Goal: Information Seeking & Learning: Learn about a topic

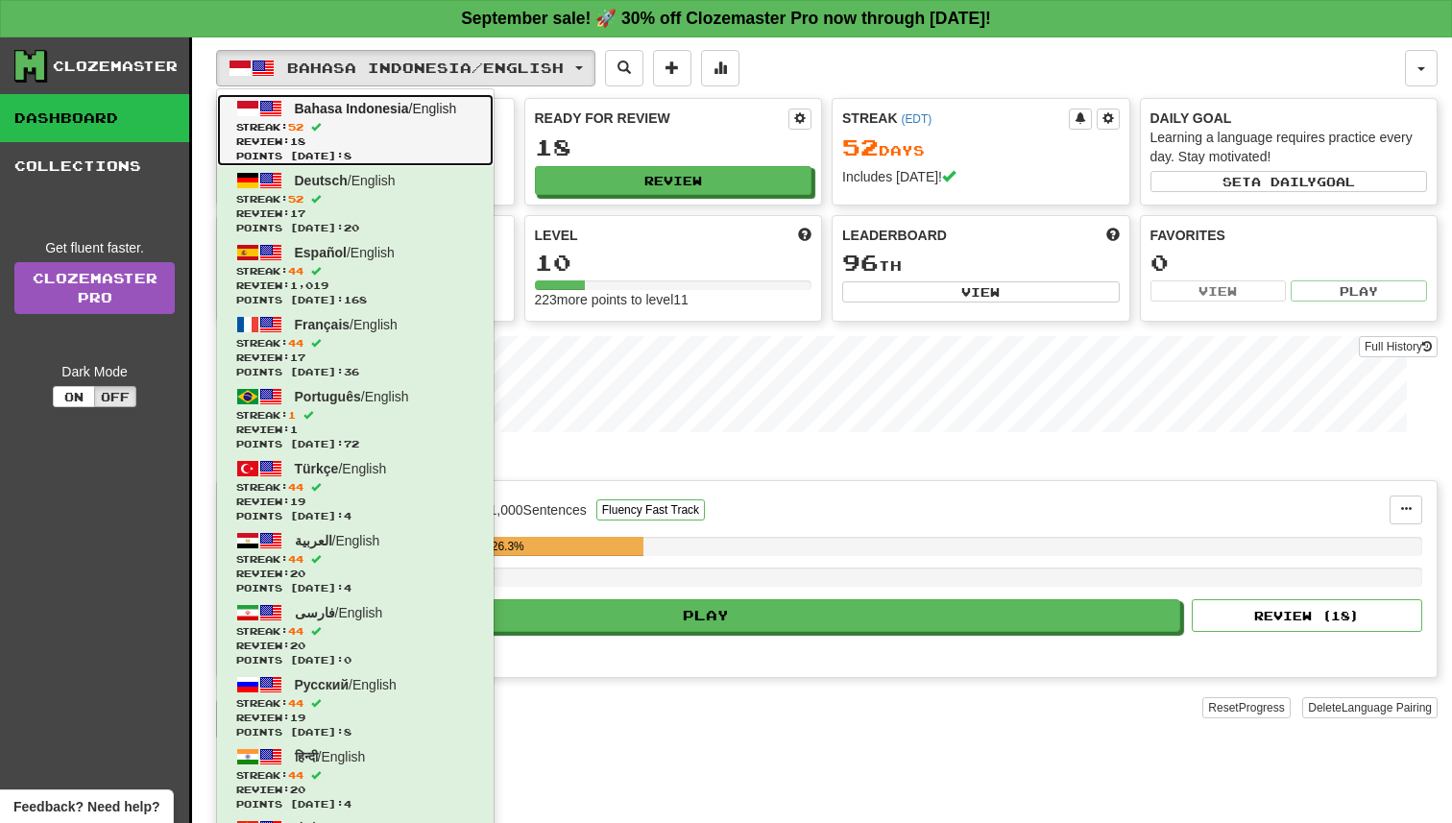
click at [407, 129] on span "Streak: 52" at bounding box center [355, 127] width 238 height 14
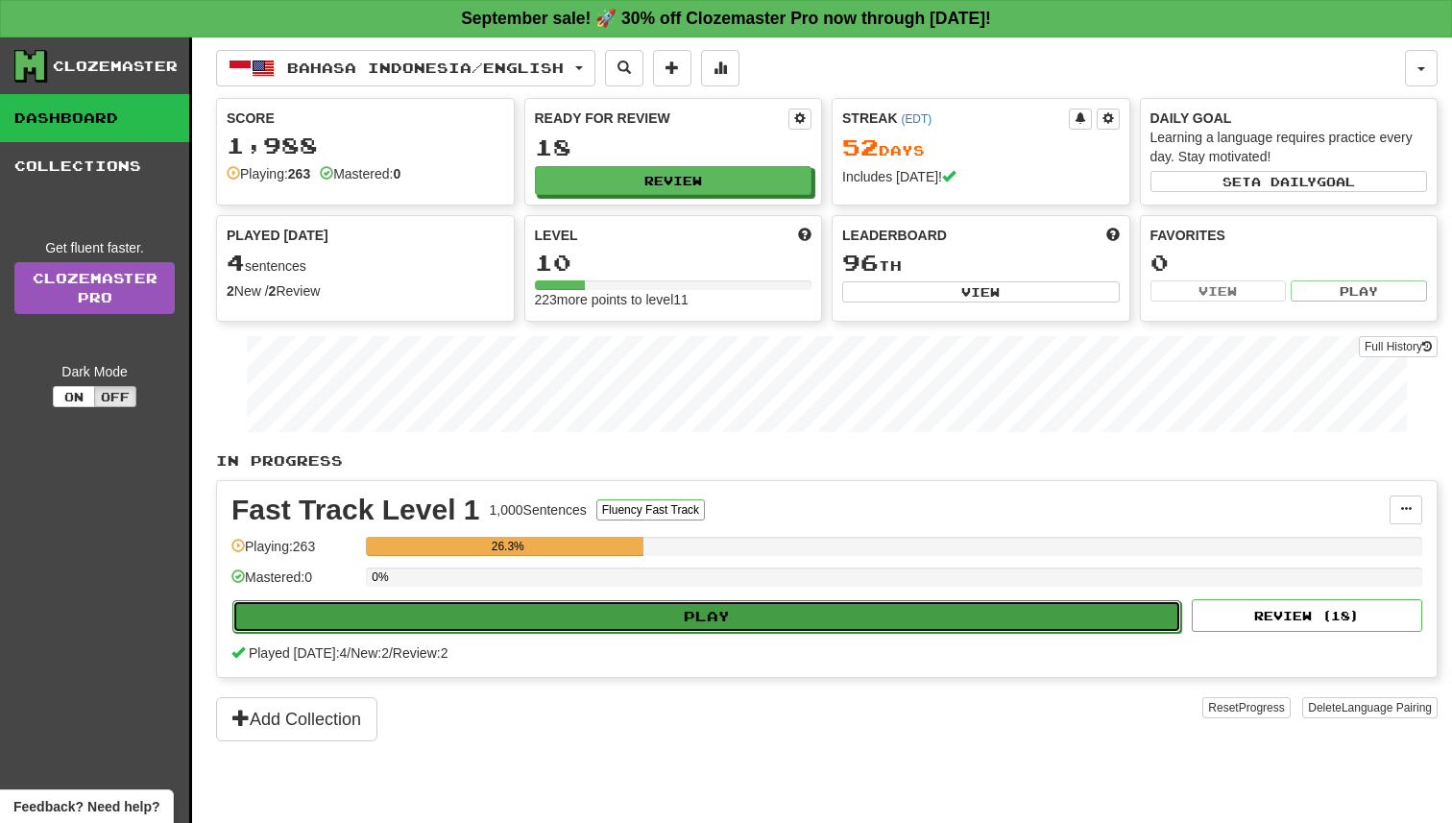
click at [800, 628] on button "Play" at bounding box center [706, 616] width 949 height 33
select select "**"
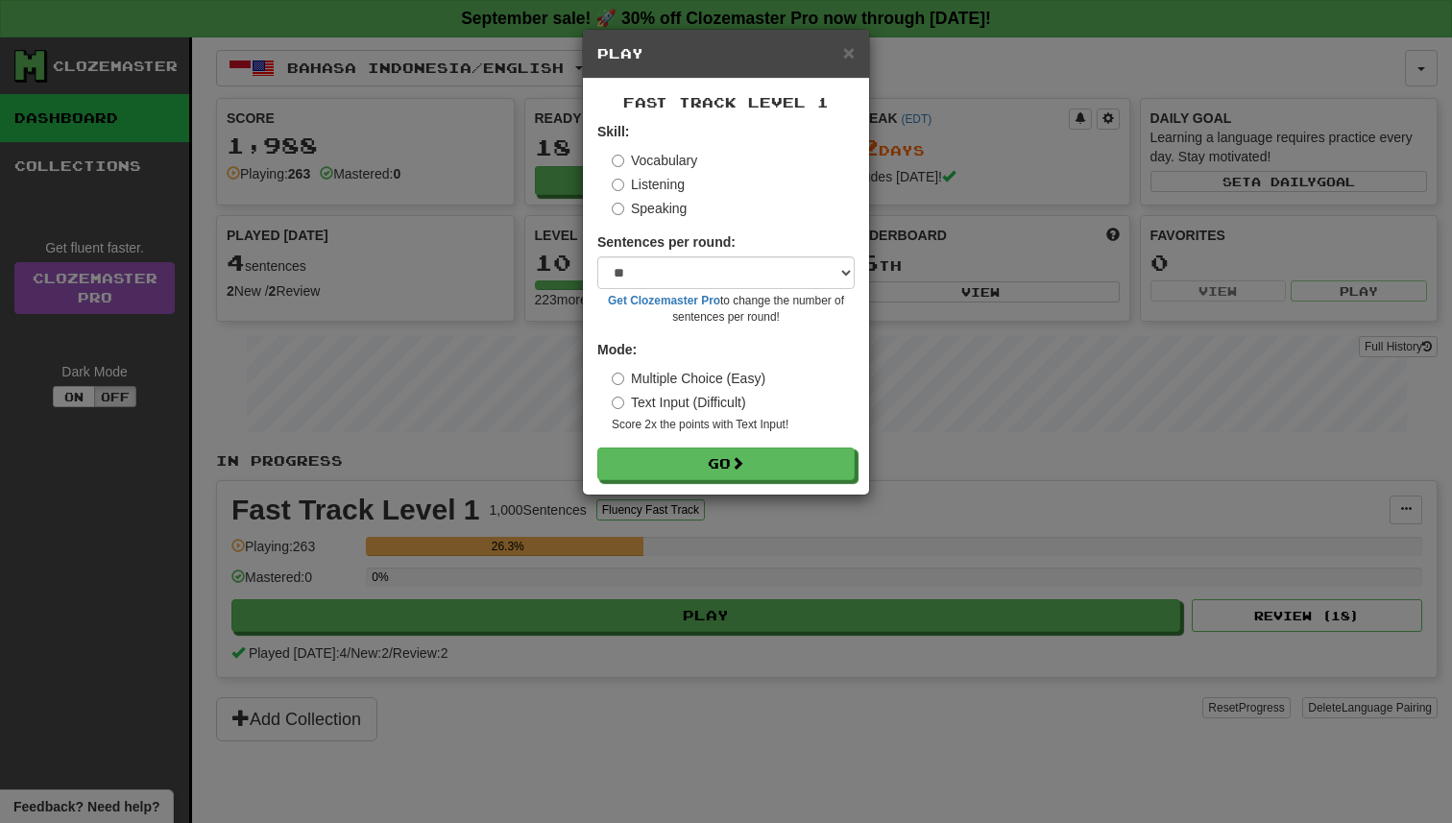
click at [781, 483] on div "Fast Track Level 1 Skill: Vocabulary Listening Speaking Sentences per round: * …" at bounding box center [726, 287] width 286 height 416
click at [780, 471] on button "Go" at bounding box center [726, 464] width 257 height 33
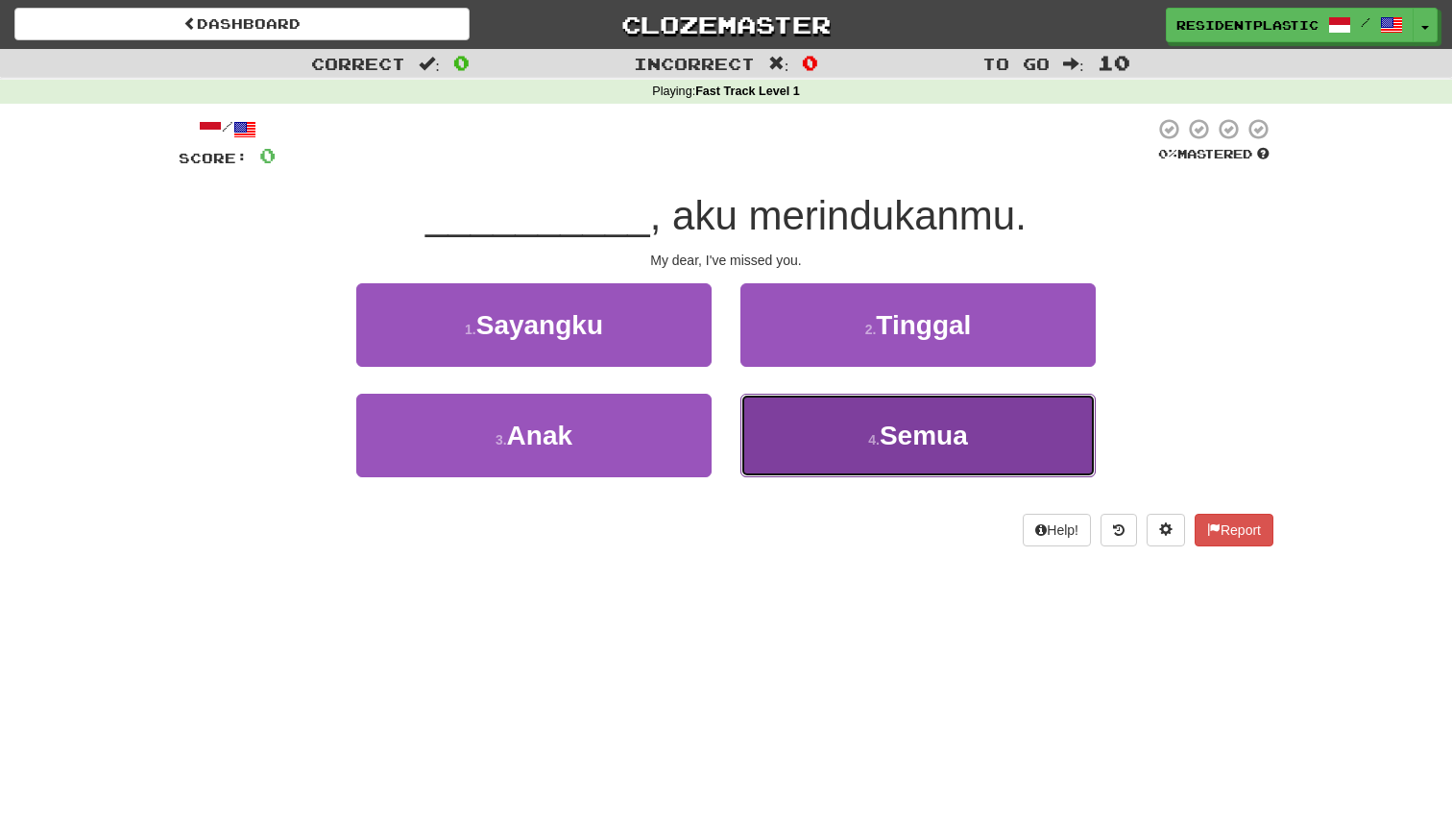
click at [818, 429] on button "4 . Semua" at bounding box center [917, 436] width 355 height 84
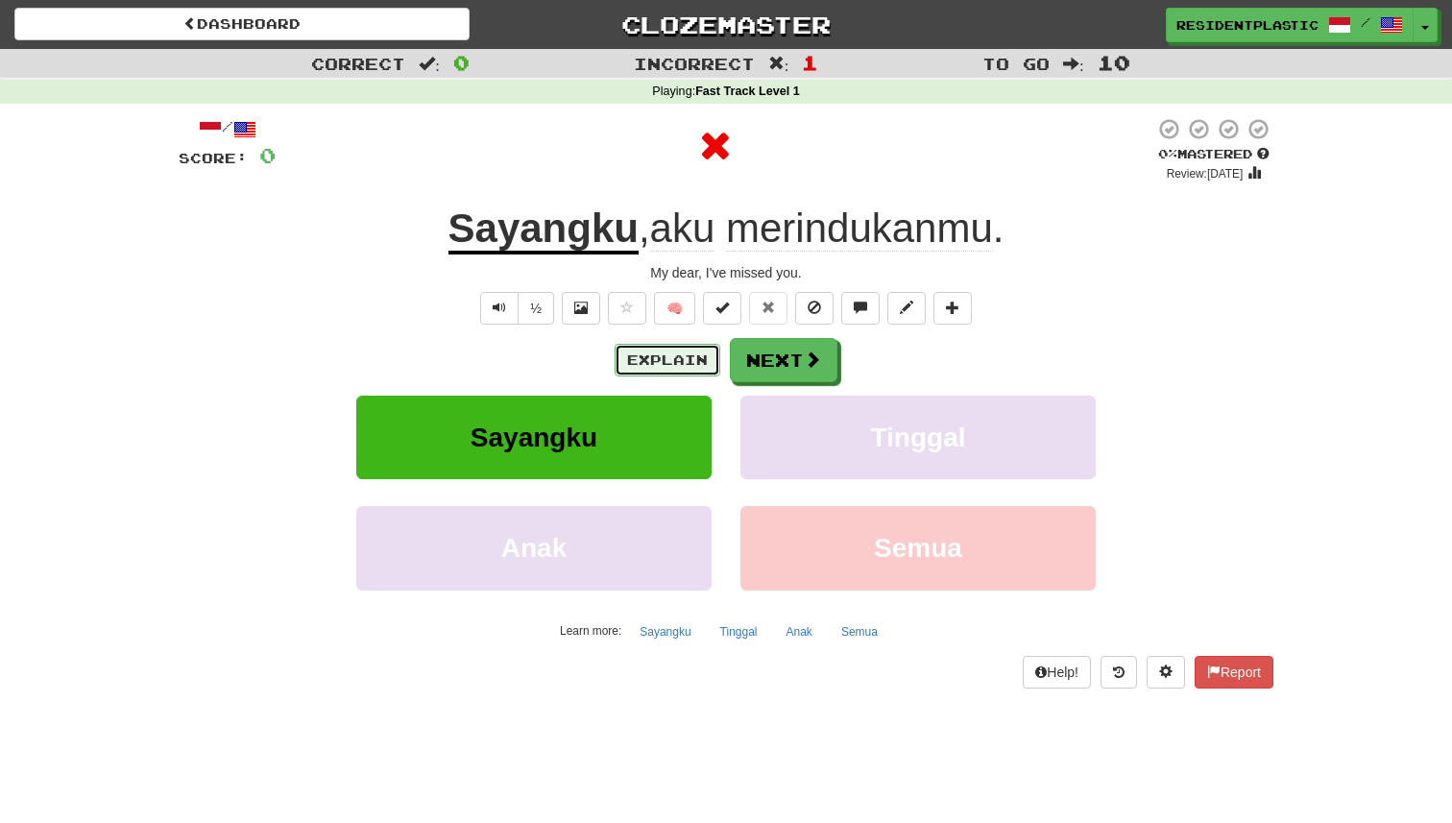
click at [659, 372] on button "Explain" at bounding box center [667, 360] width 106 height 33
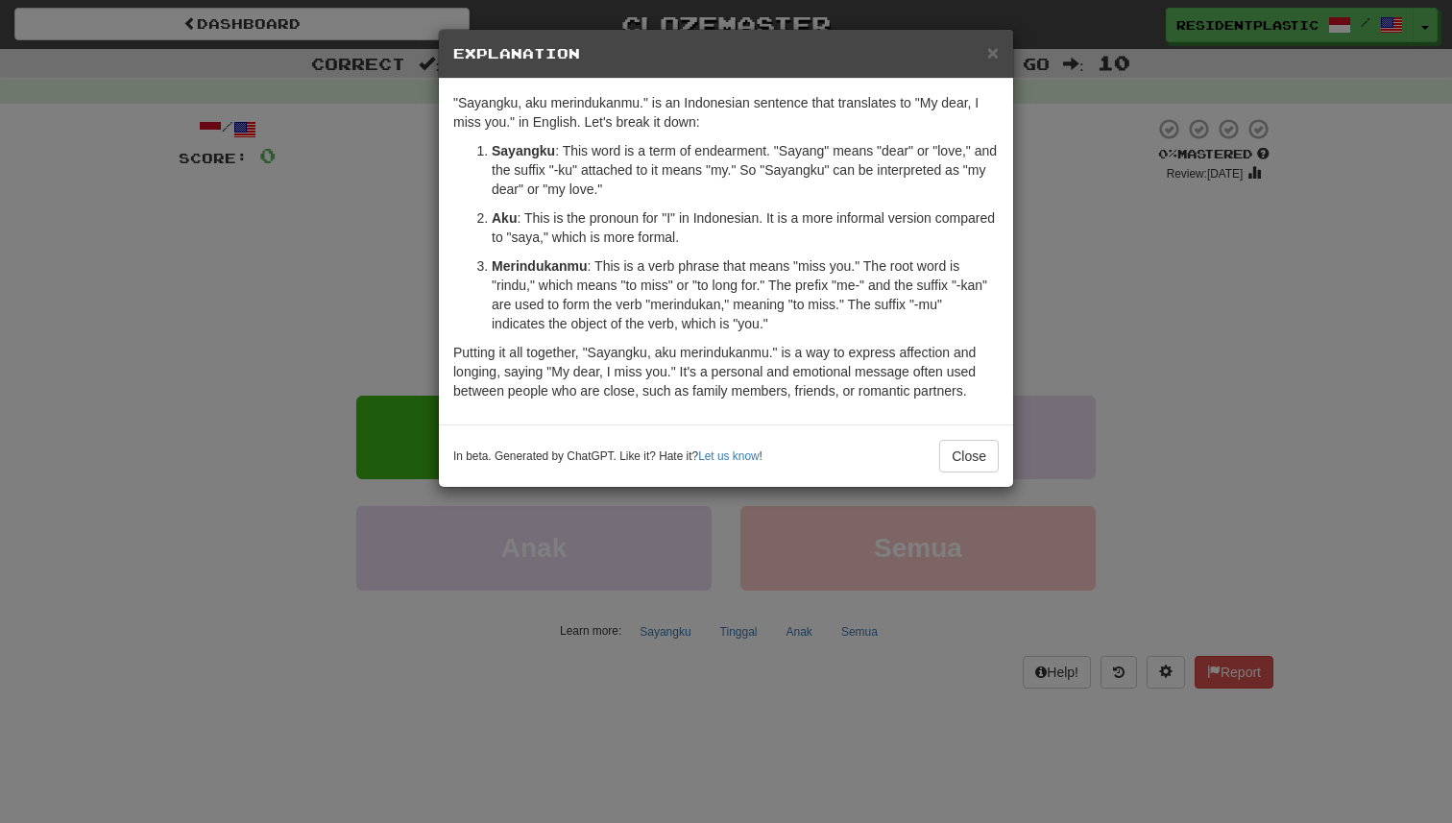
click at [1069, 336] on div "× Explanation "Sayangku, aku merindukanmu." is an Indonesian sentence that tran…" at bounding box center [726, 411] width 1452 height 823
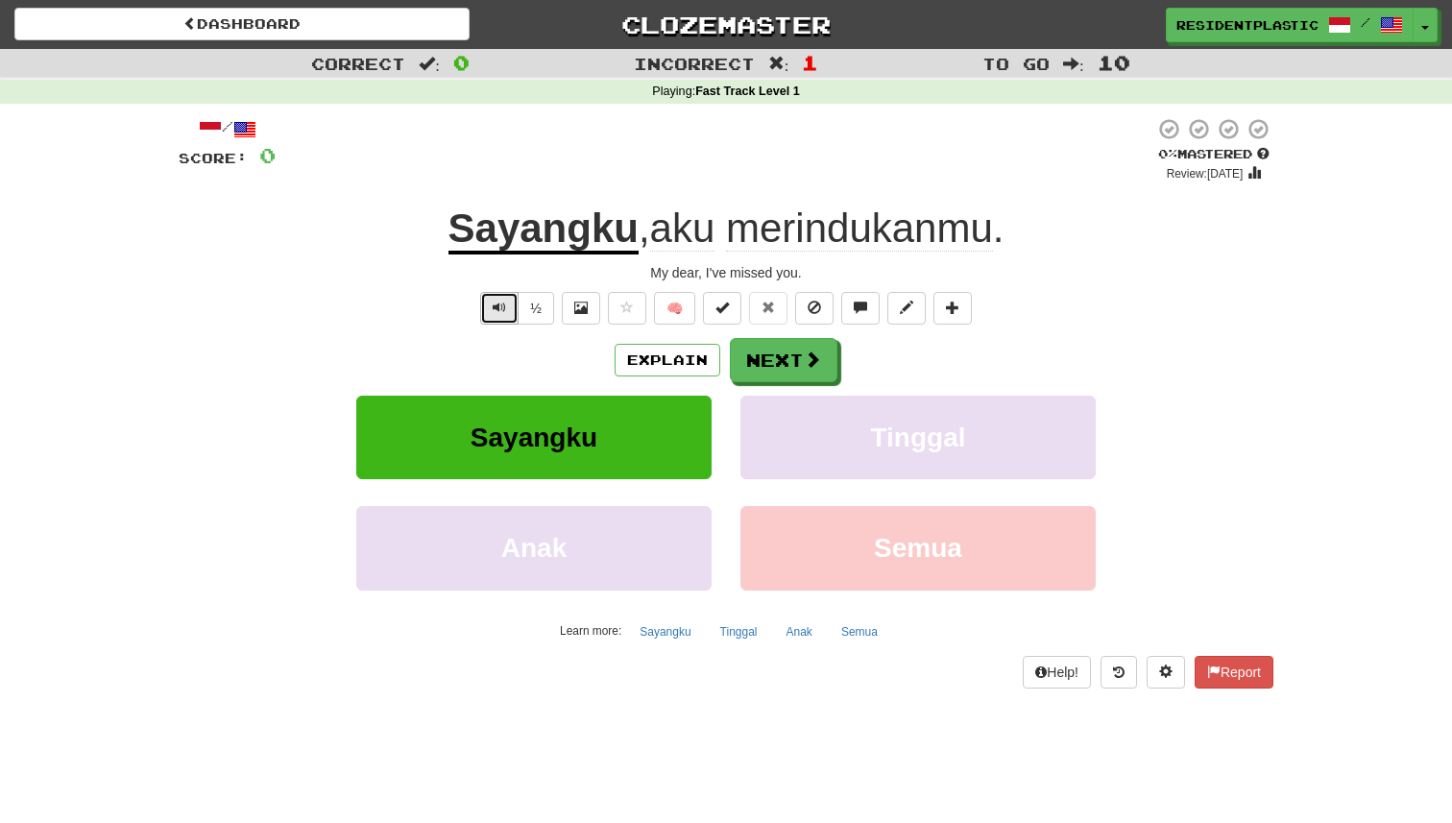
click at [497, 309] on span "Text-to-speech controls" at bounding box center [499, 307] width 13 height 13
click at [752, 356] on button "Next" at bounding box center [785, 361] width 108 height 44
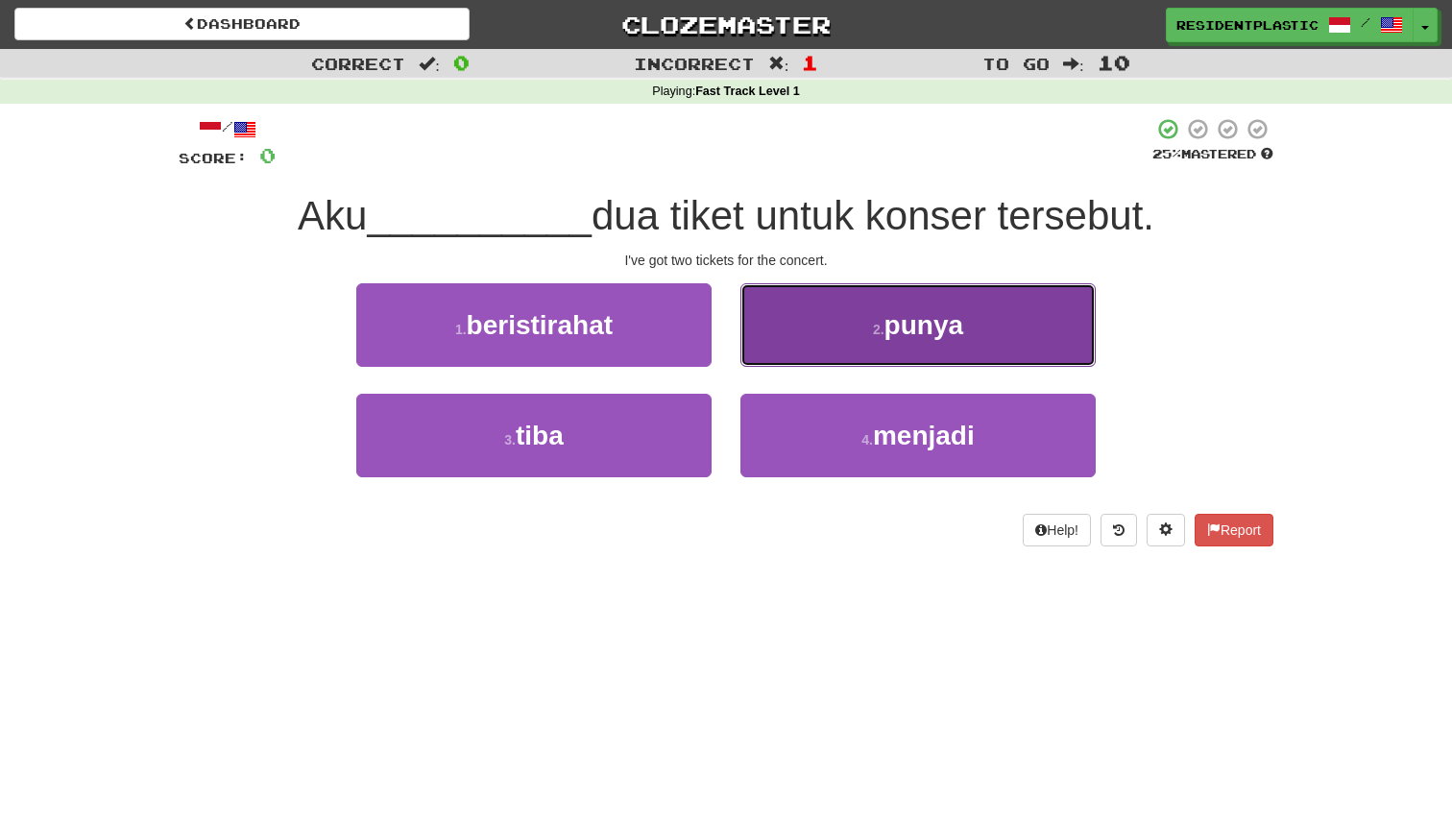
click at [758, 353] on button "2 . punya" at bounding box center [917, 325] width 355 height 84
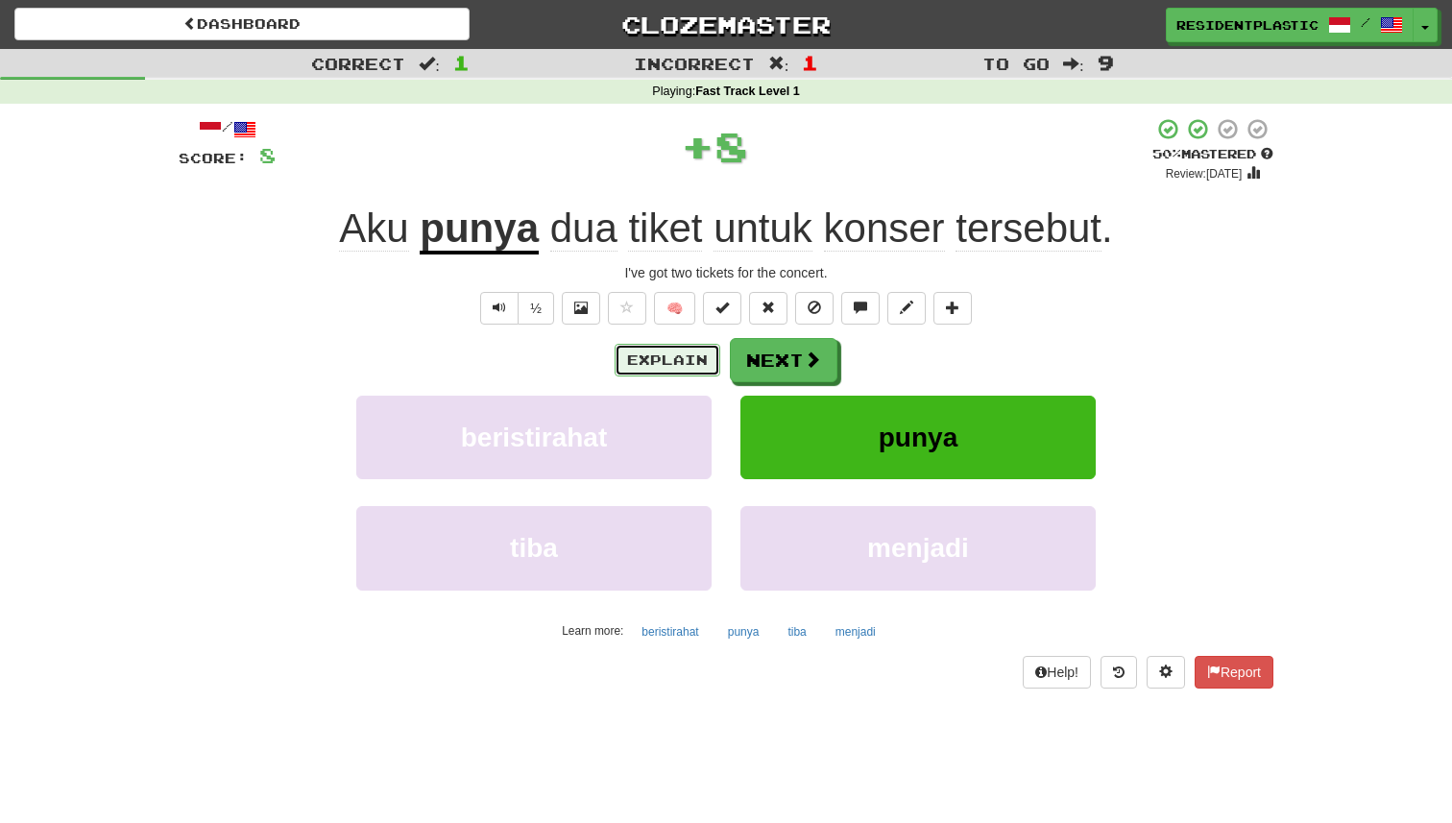
click at [645, 352] on button "Explain" at bounding box center [667, 360] width 106 height 33
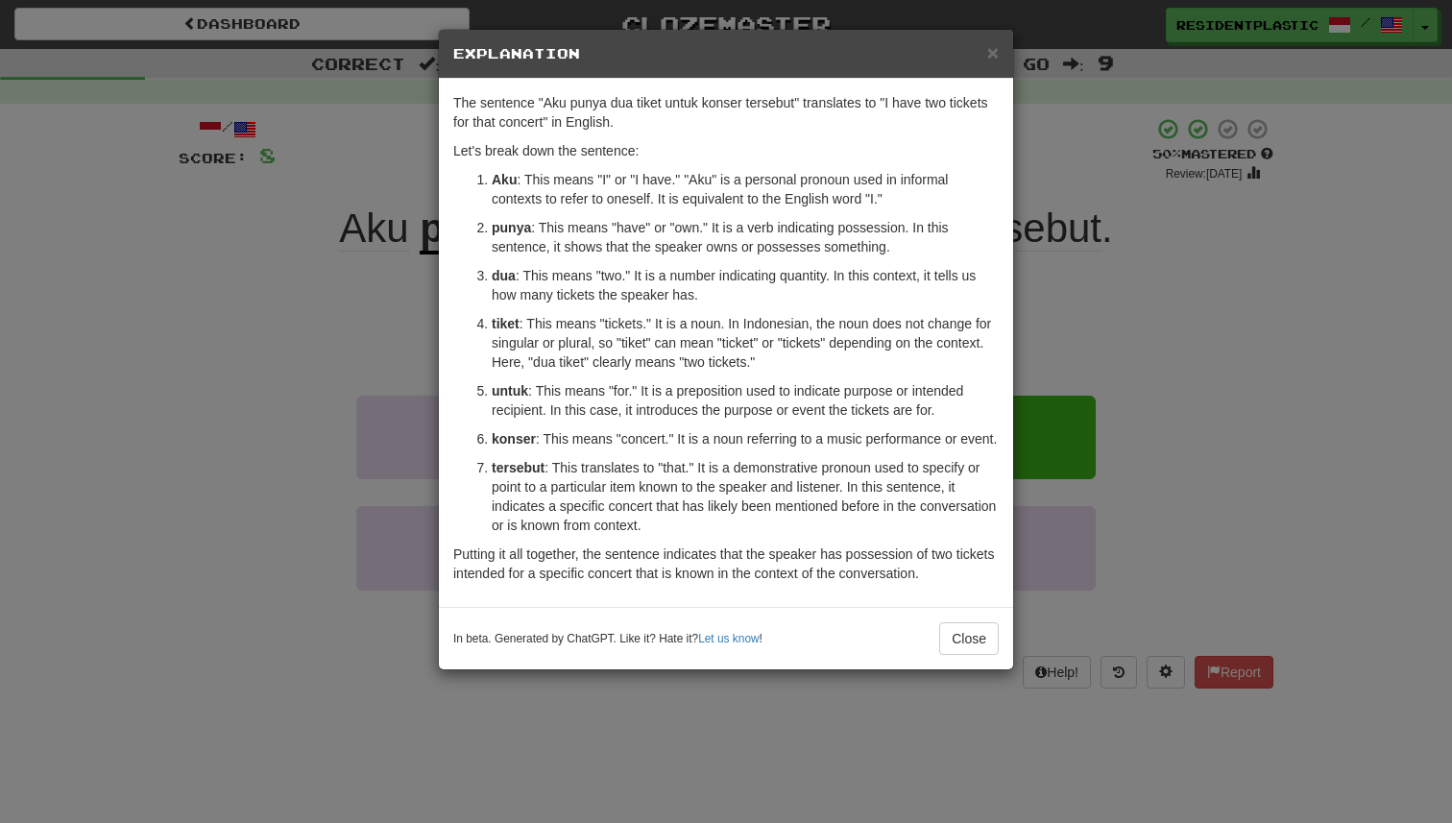
click at [1193, 310] on div "× Explanation The sentence "Aku punya dua tiket untuk konser tersebut" translat…" at bounding box center [726, 411] width 1452 height 823
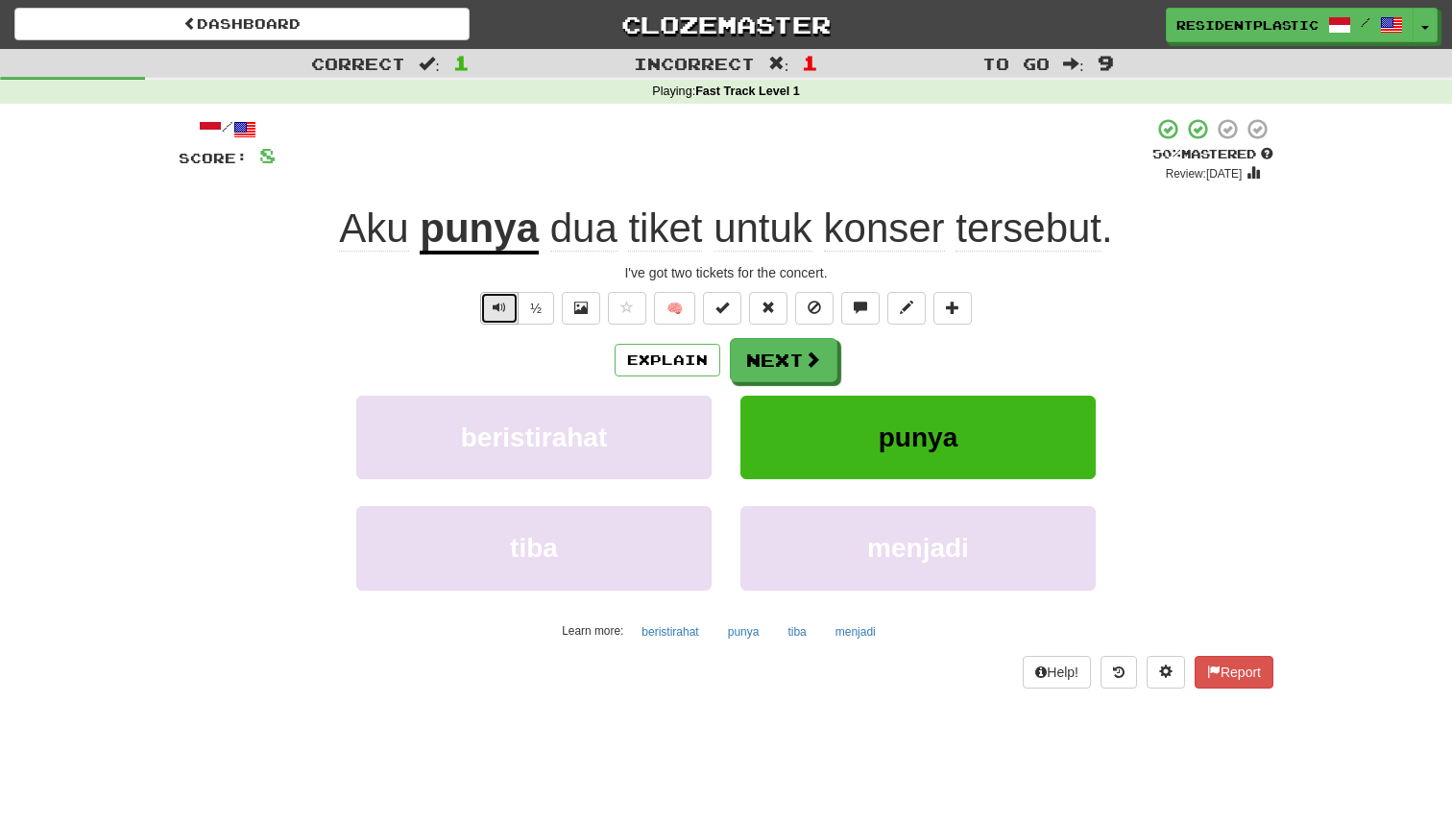
click at [491, 315] on button "Text-to-speech controls" at bounding box center [499, 308] width 38 height 33
click at [638, 352] on button "Explain" at bounding box center [667, 360] width 106 height 33
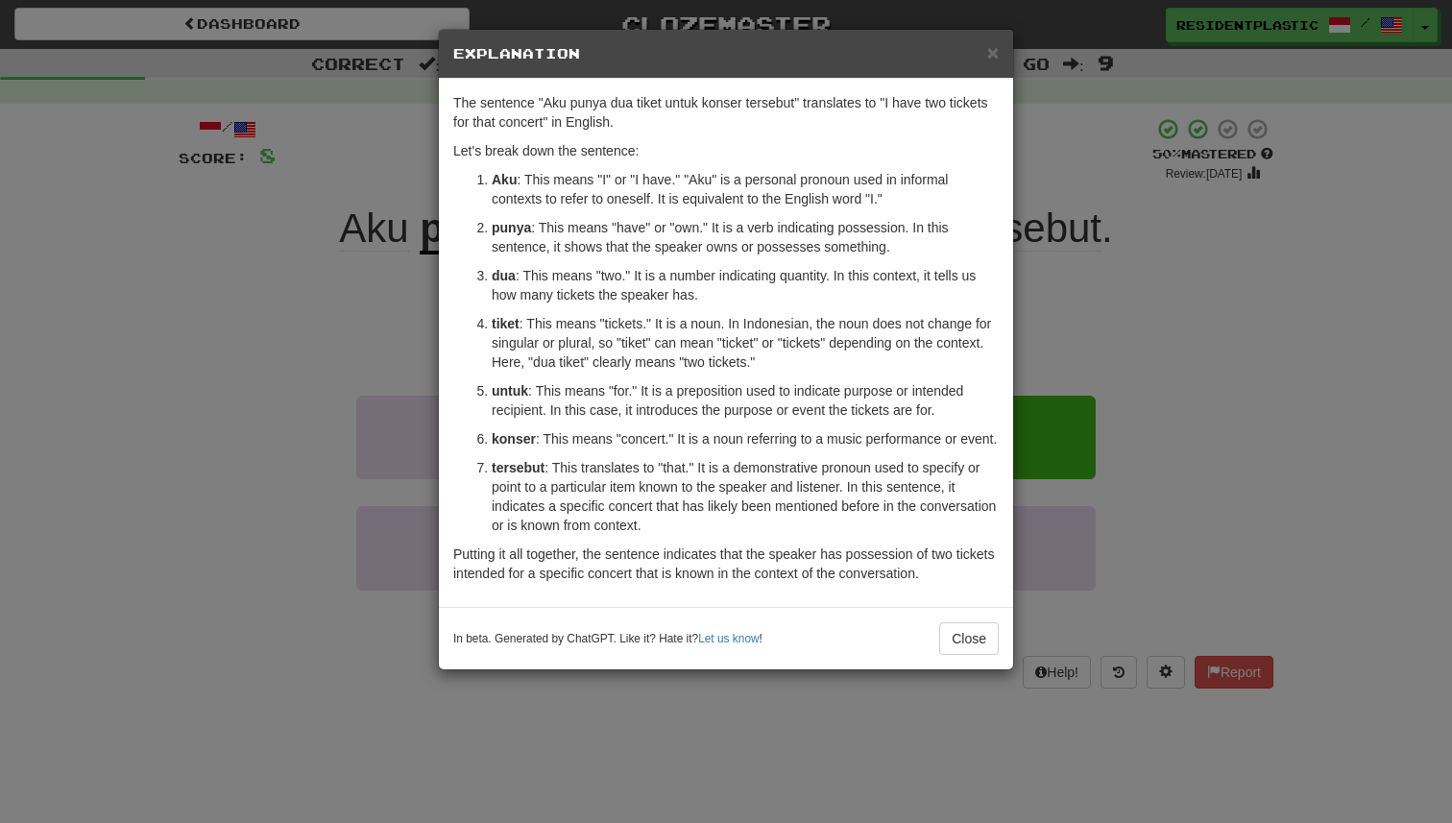
click at [1214, 459] on div "× Explanation The sentence "Aku punya dua tiket untuk konser tersebut" translat…" at bounding box center [726, 411] width 1452 height 823
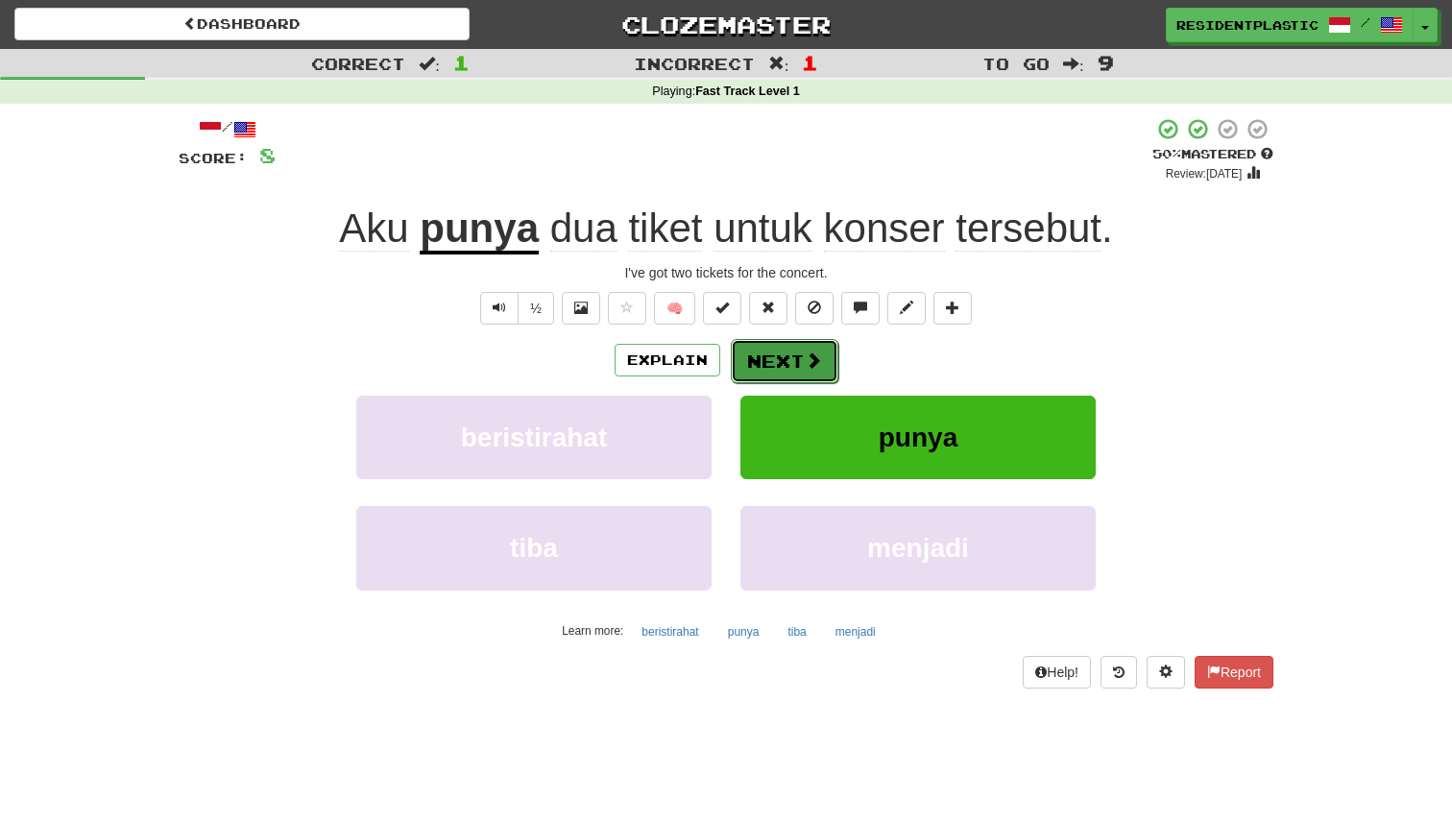
click at [806, 355] on span at bounding box center [813, 359] width 17 height 17
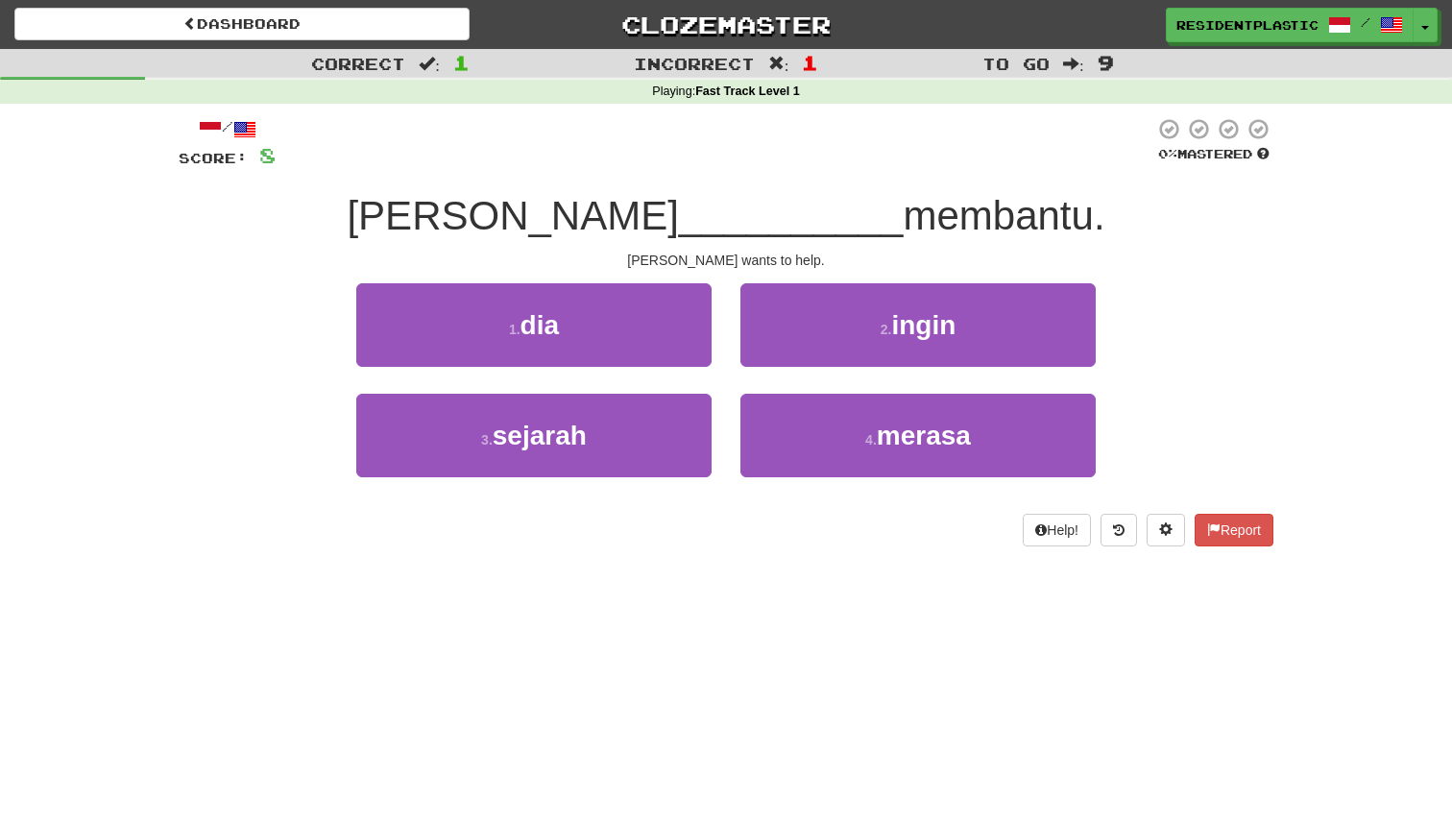
click at [817, 276] on div "/ Score: 8 0 % Mastered Tom __________ membantu. Tom wants to help. 1 . dia 2 .…" at bounding box center [726, 331] width 1095 height 429
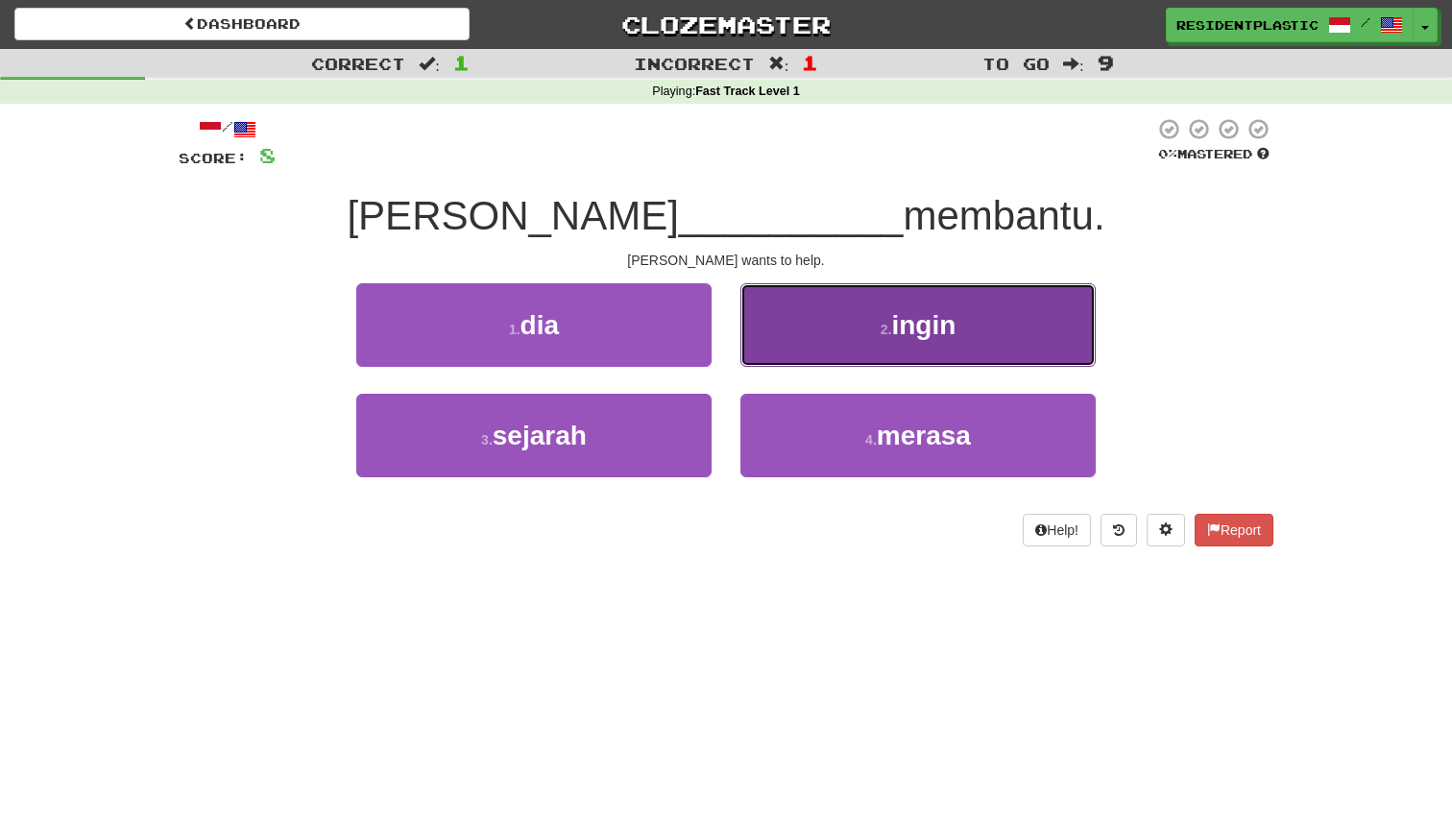
click at [821, 300] on button "2 . ingin" at bounding box center [917, 325] width 355 height 84
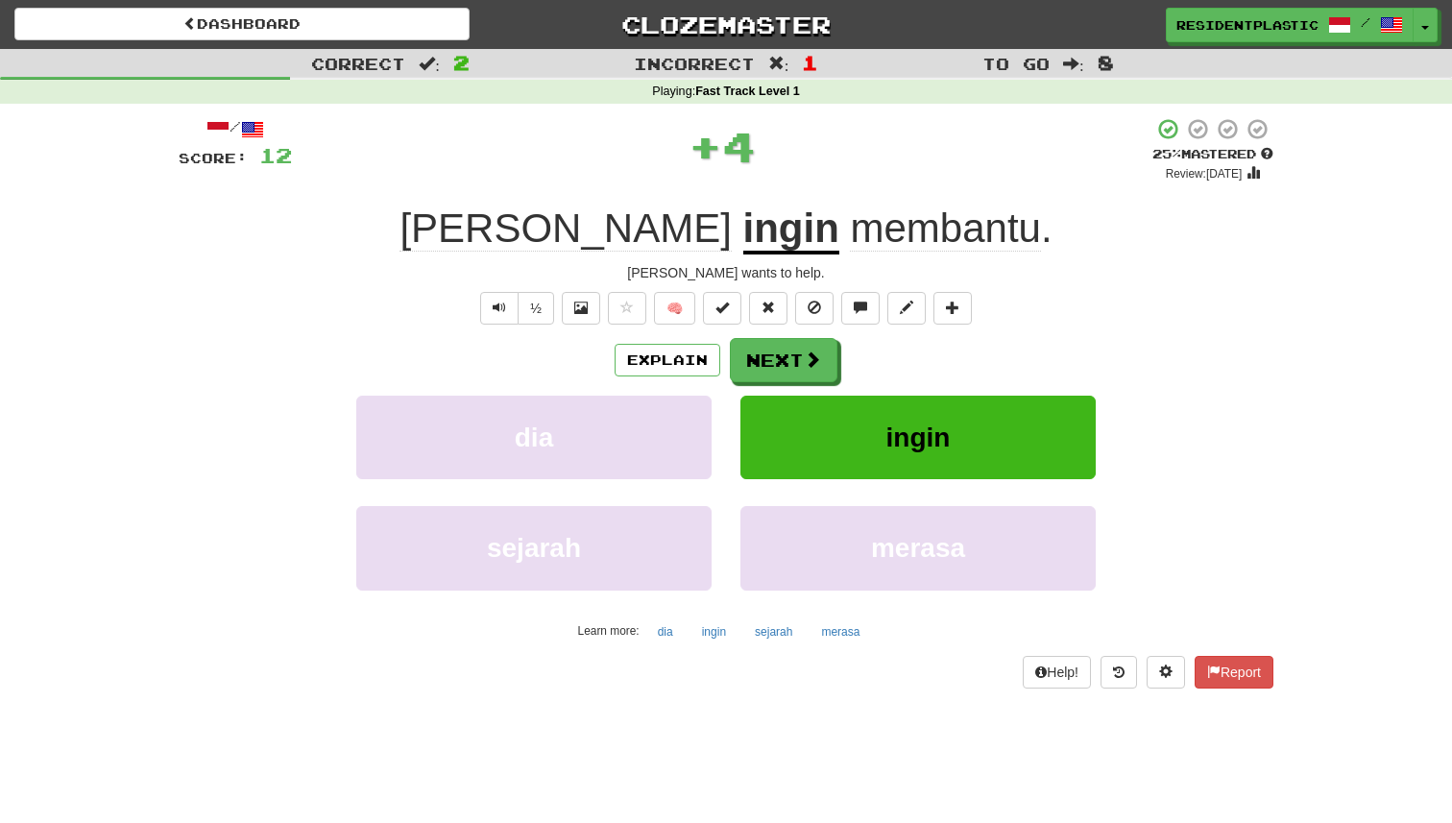
click at [713, 340] on div "Explain Next" at bounding box center [726, 360] width 1095 height 44
click at [696, 355] on button "Explain" at bounding box center [667, 360] width 106 height 33
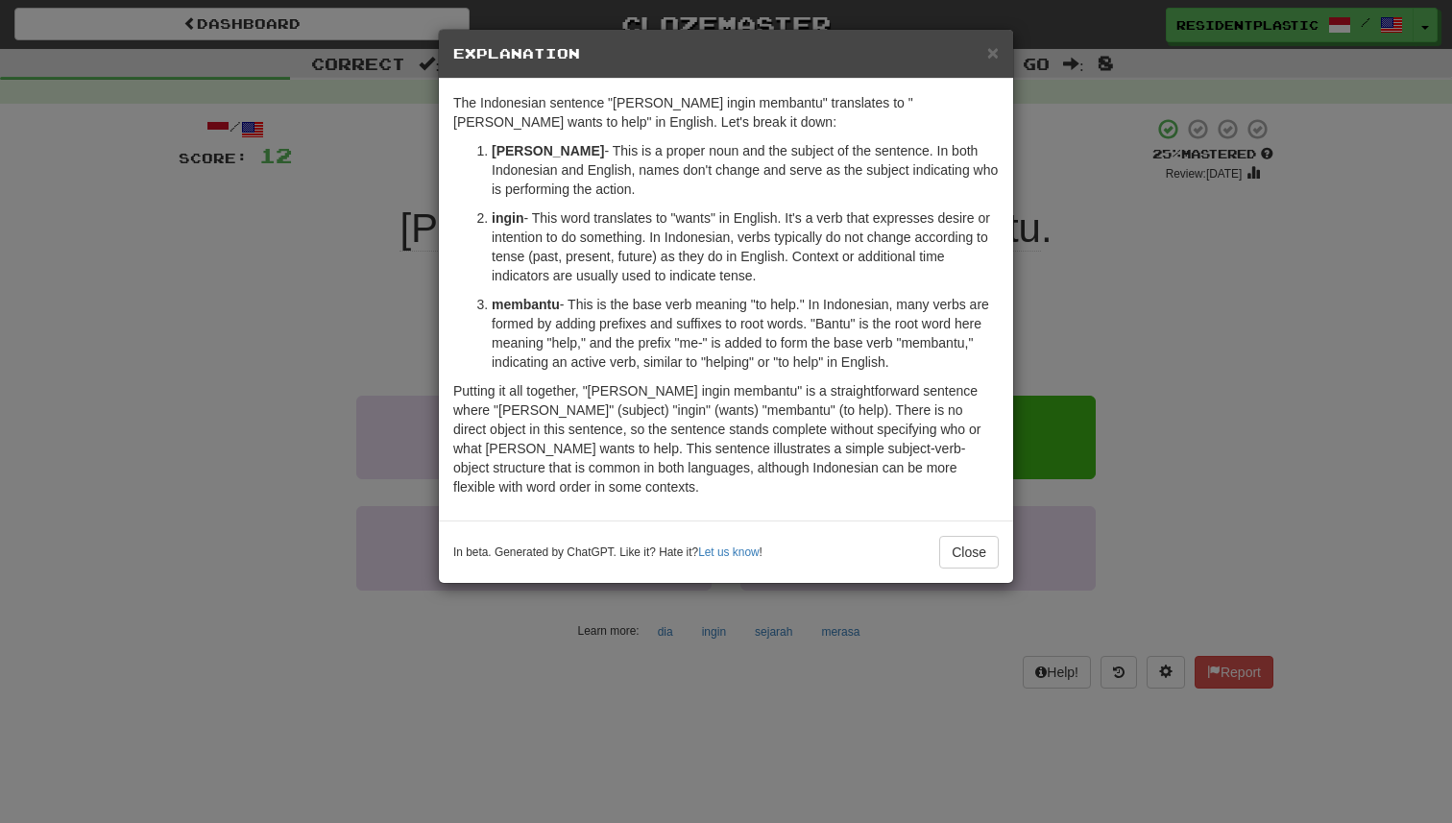
click at [1198, 387] on div "× Explanation The Indonesian sentence "Tom ingin membantu" translates to "Tom w…" at bounding box center [726, 411] width 1452 height 823
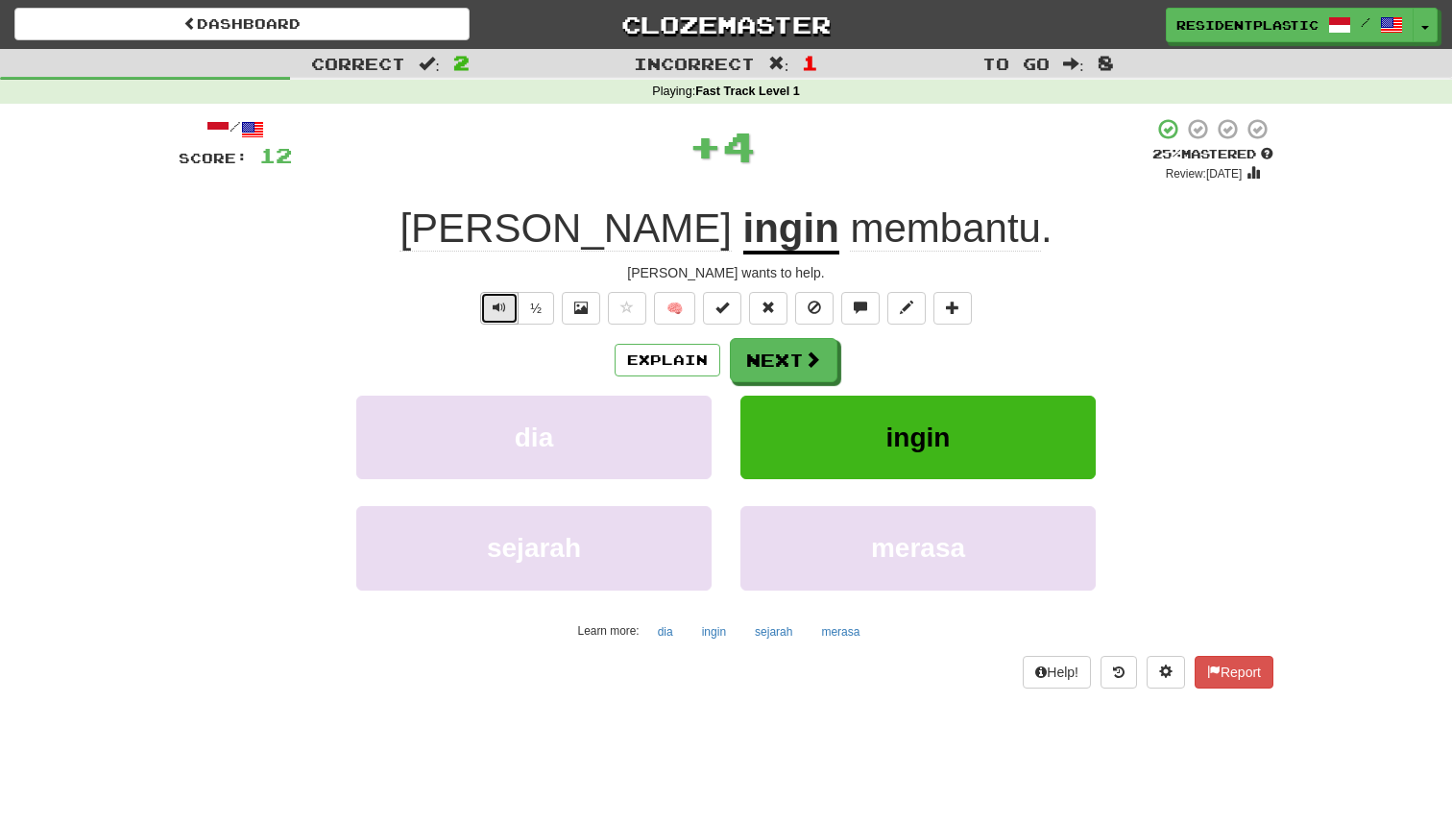
click at [497, 307] on span "Text-to-speech controls" at bounding box center [499, 307] width 13 height 13
click at [762, 367] on button "Next" at bounding box center [785, 361] width 108 height 44
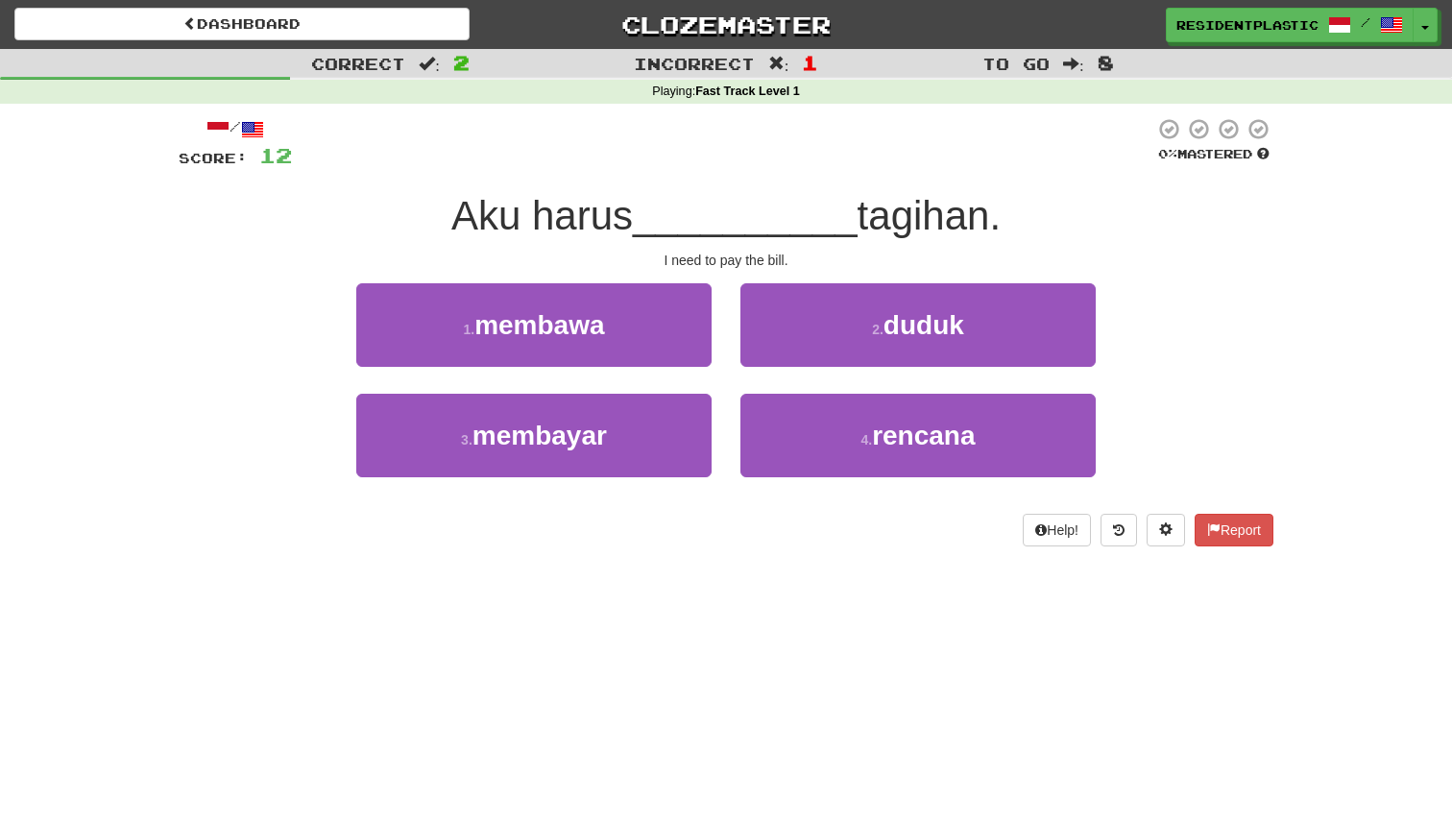
click at [421, 43] on div "Dashboard Clozemaster ResidentPlastic / Toggle Dropdown Dashboard Leaderboard A…" at bounding box center [725, 24] width 1423 height 49
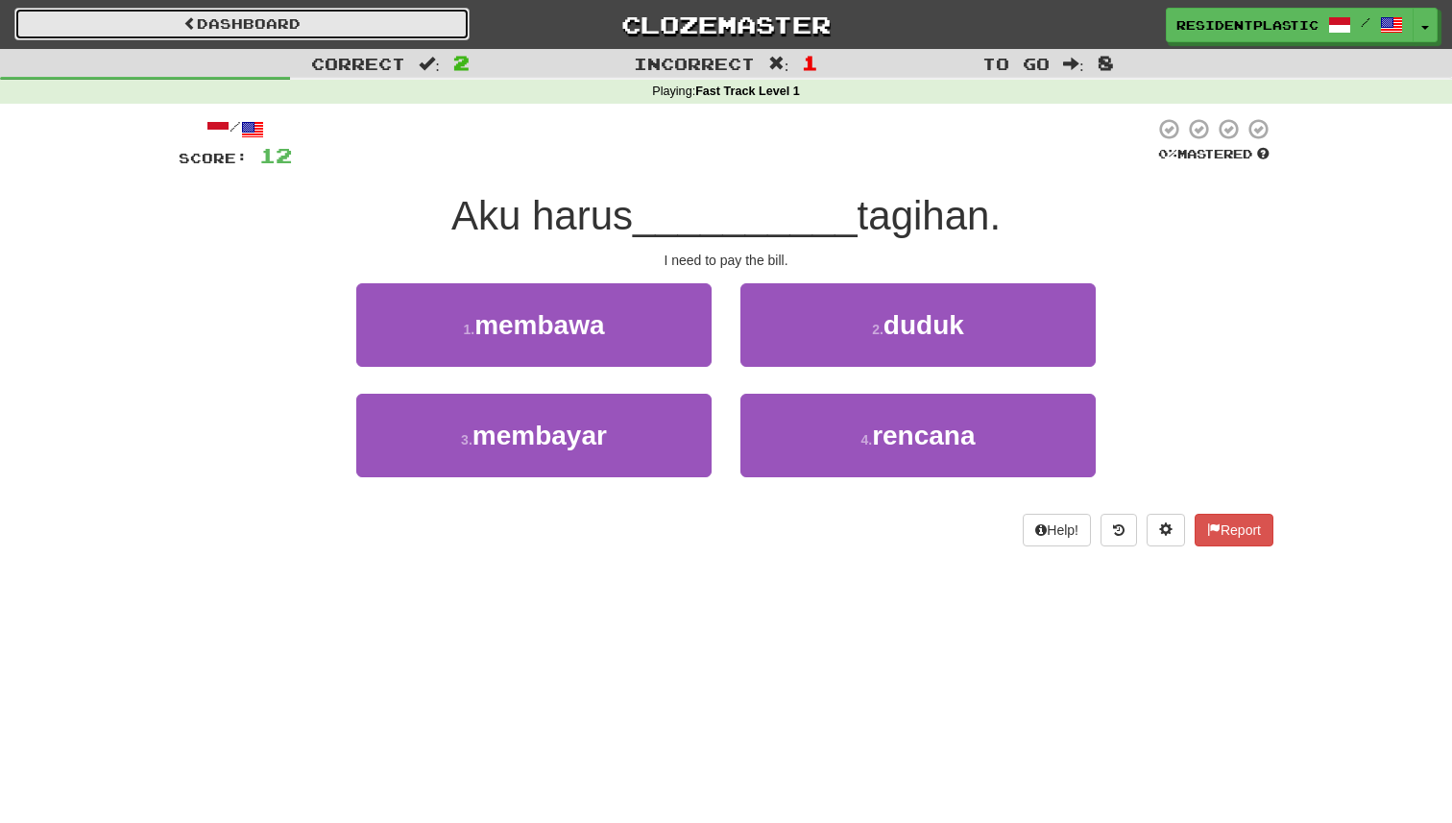
click at [421, 26] on link "Dashboard" at bounding box center [241, 24] width 455 height 33
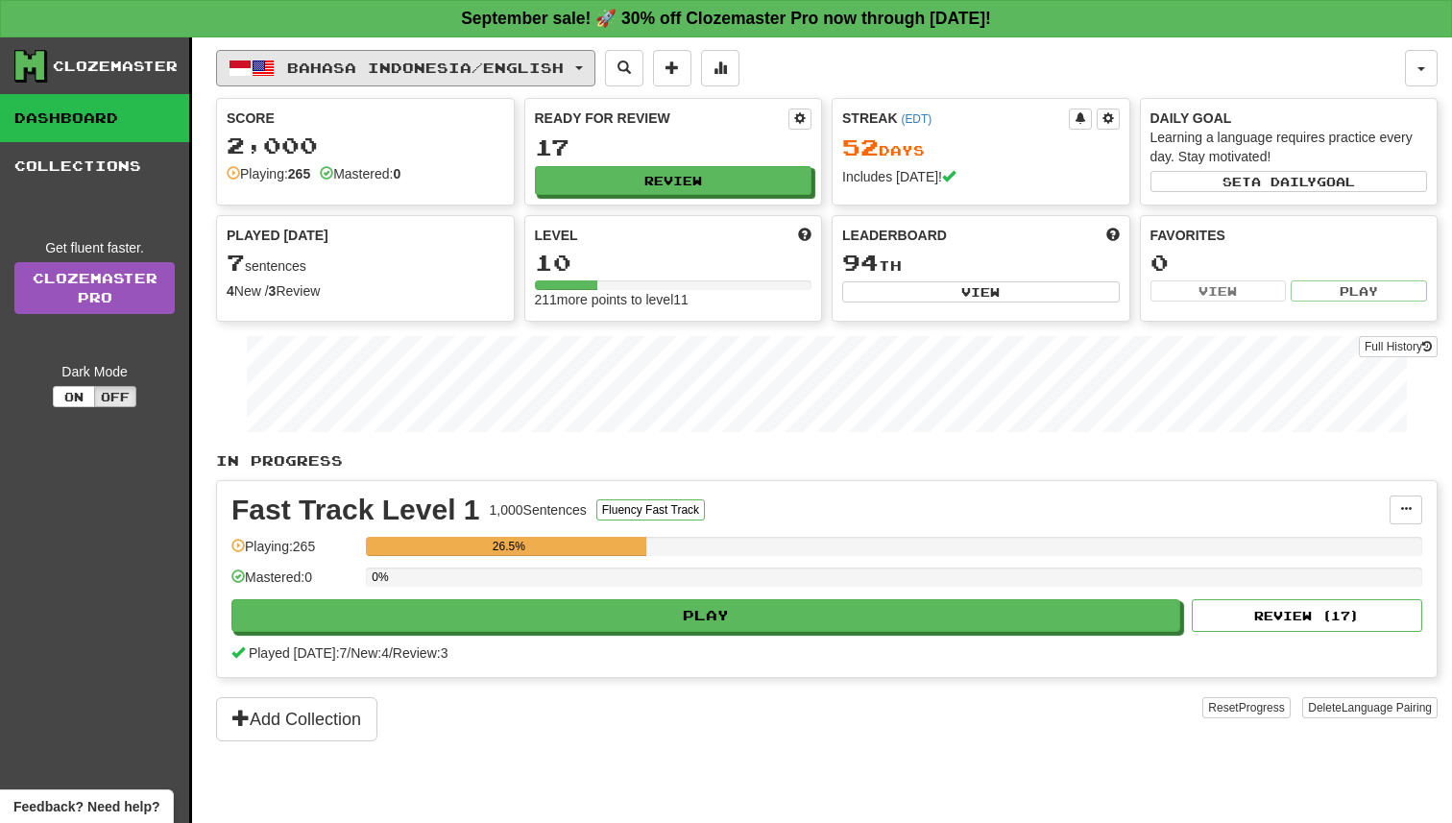
click at [386, 53] on button "Bahasa Indonesia / English" at bounding box center [405, 68] width 379 height 36
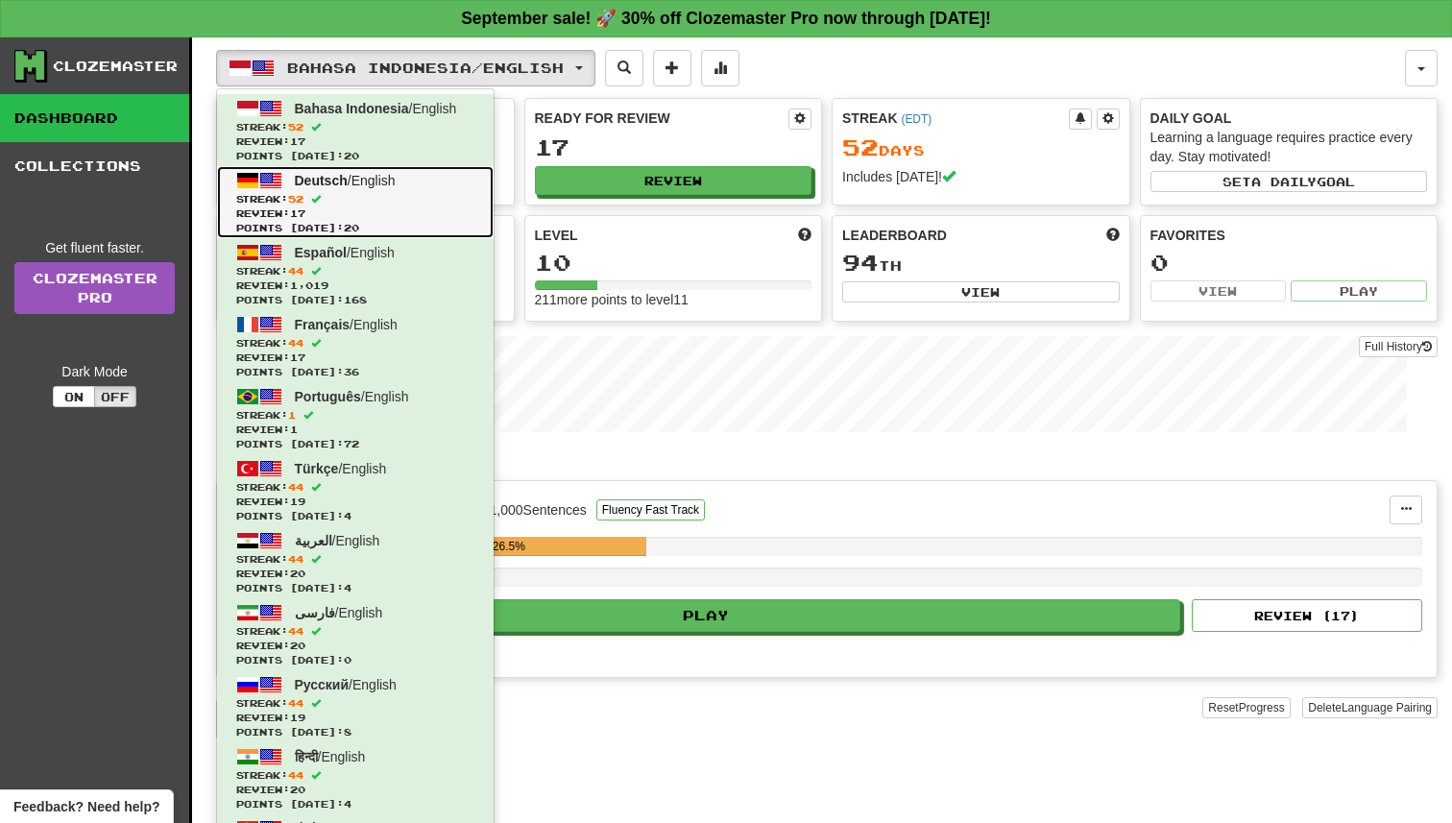
click at [372, 200] on span "Streak: 52" at bounding box center [355, 199] width 238 height 14
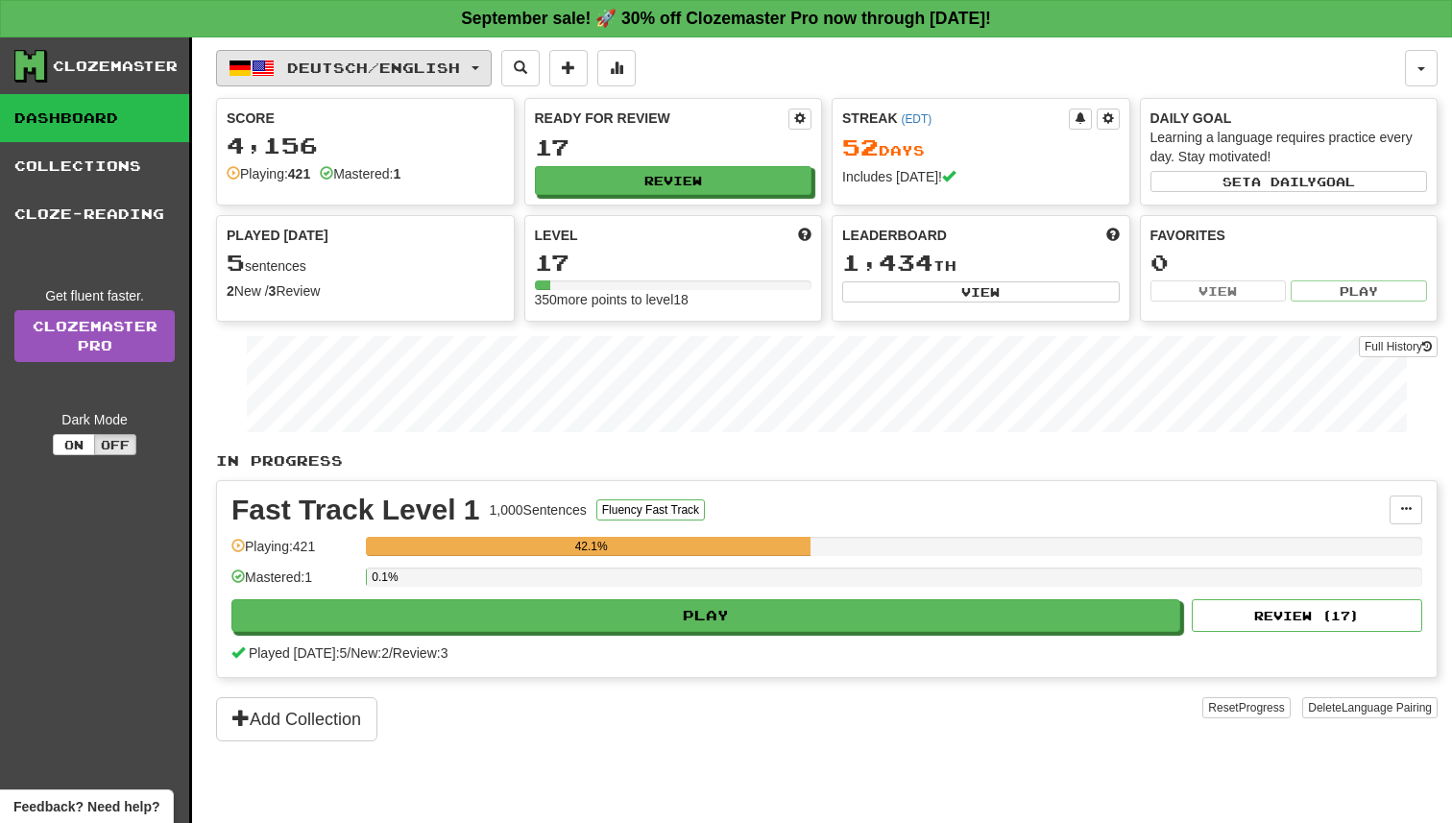
click at [492, 50] on button "Deutsch / English" at bounding box center [354, 68] width 276 height 36
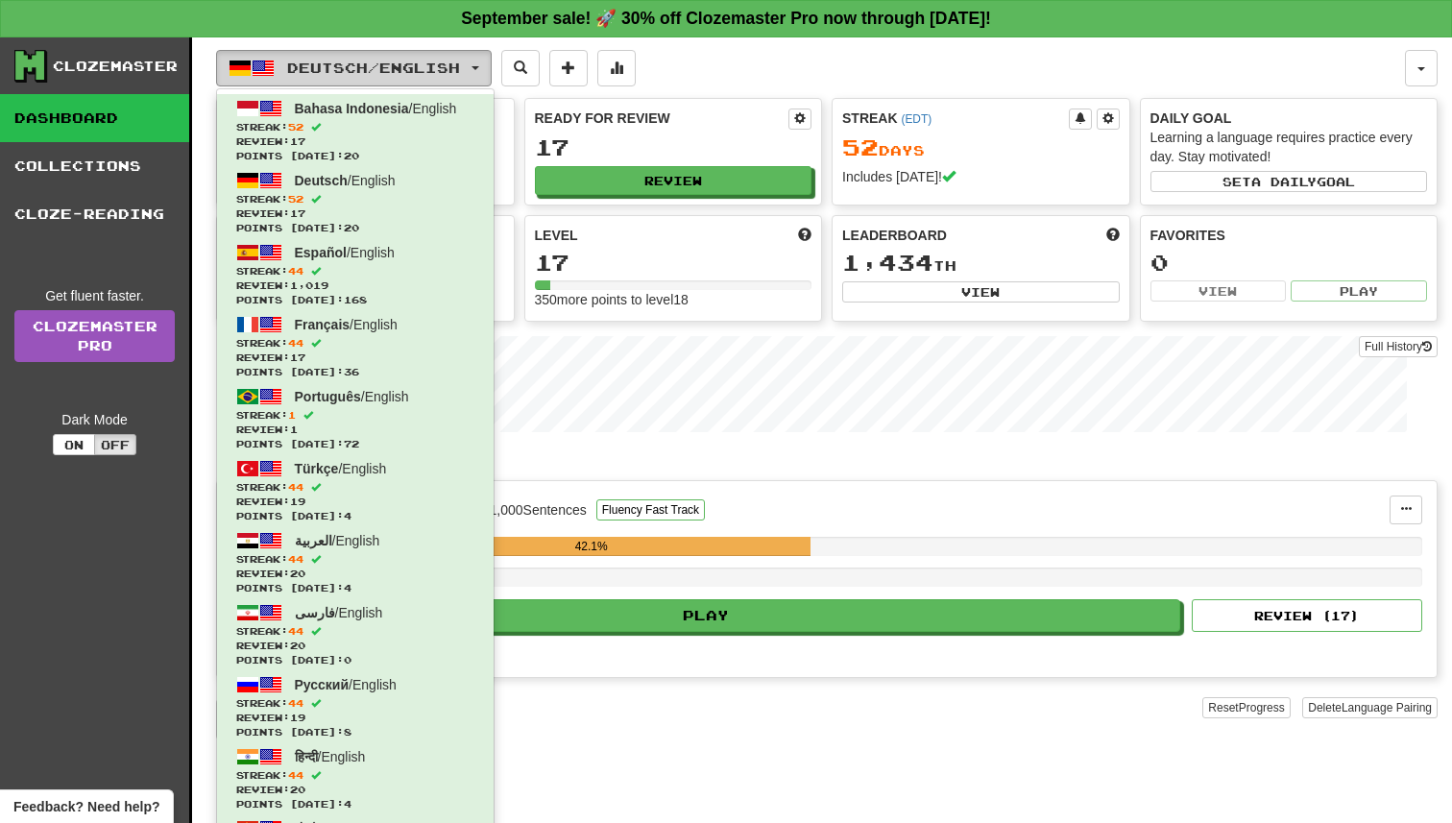
click at [492, 50] on button "Deutsch / English" at bounding box center [354, 68] width 276 height 36
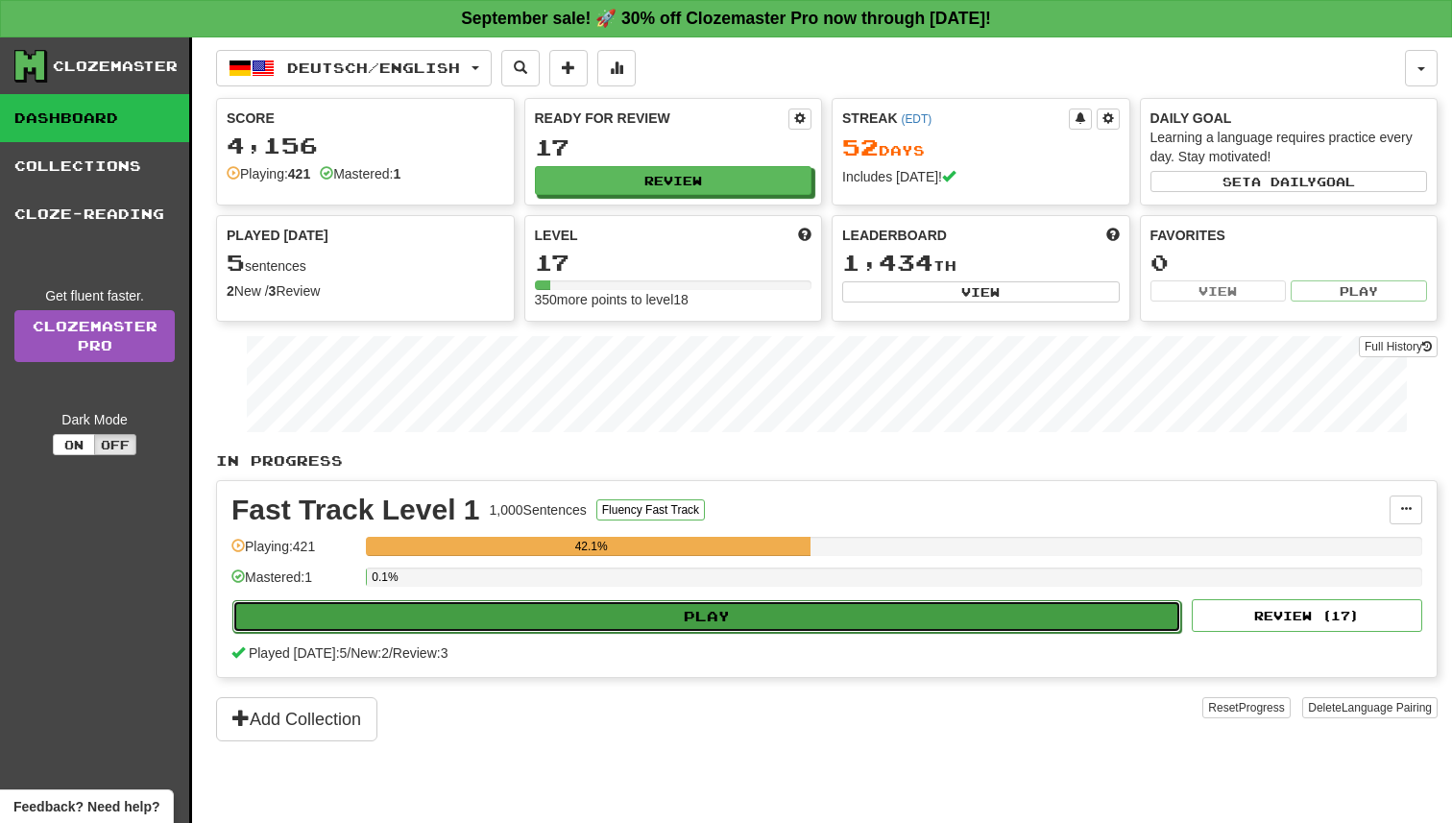
click at [803, 604] on button "Play" at bounding box center [706, 616] width 949 height 33
select select "**"
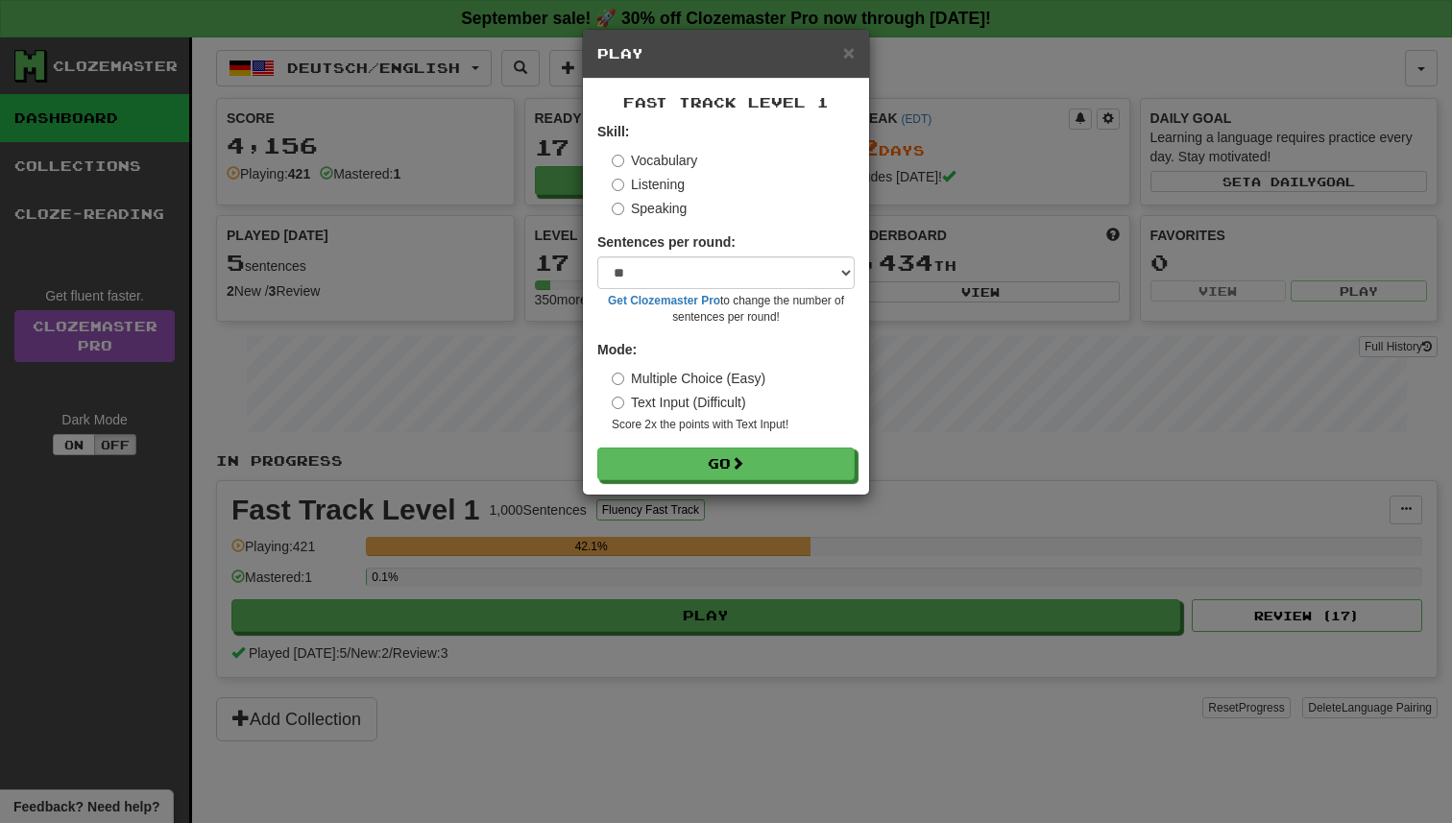
click at [805, 490] on div "Fast Track Level 1 Skill: Vocabulary Listening Speaking Sentences per round: * …" at bounding box center [726, 287] width 286 height 416
click at [804, 472] on button "Go" at bounding box center [726, 464] width 257 height 33
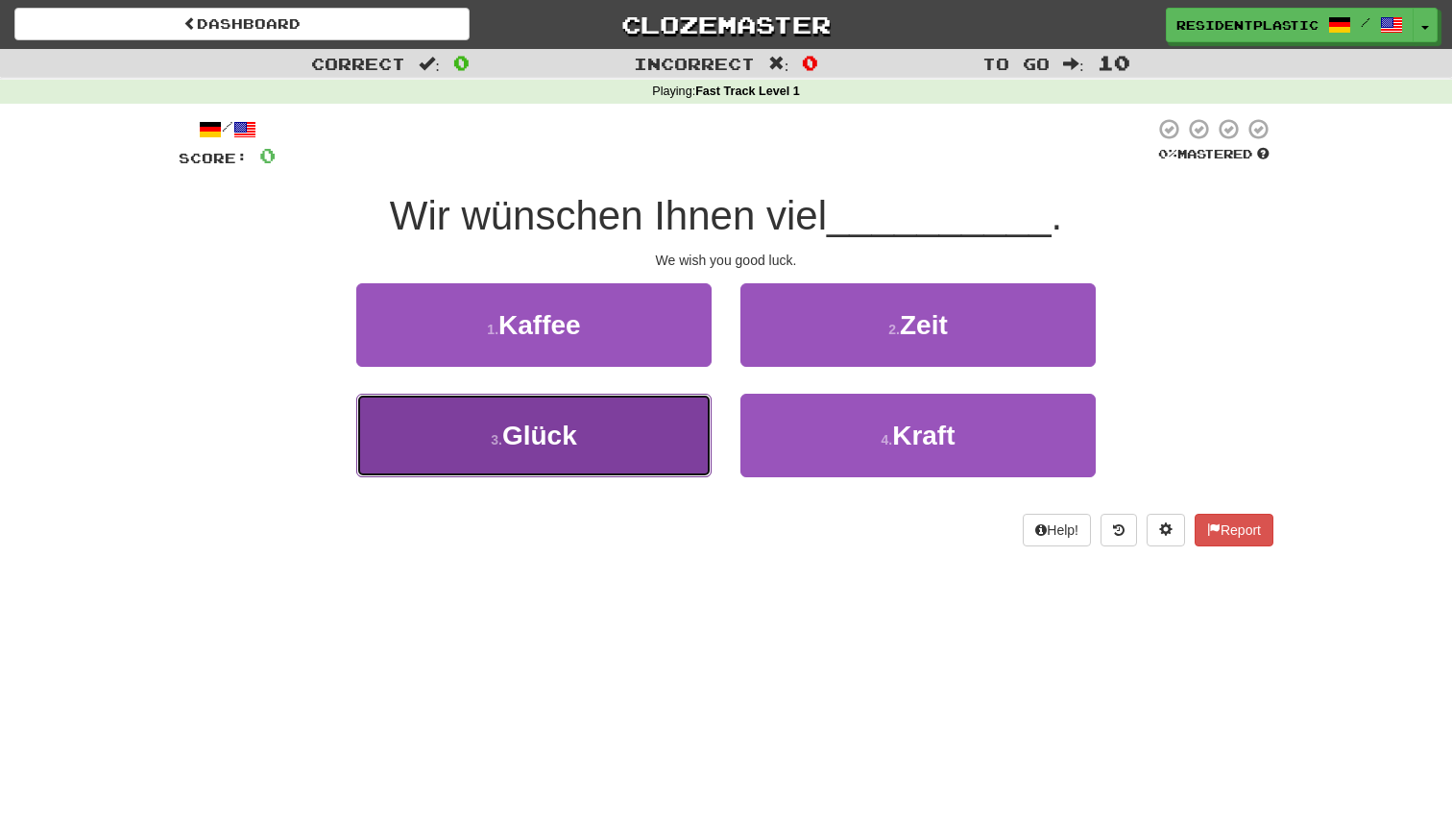
click at [631, 458] on button "3 . [PERSON_NAME]" at bounding box center [533, 436] width 355 height 84
